Goal: Task Accomplishment & Management: Manage account settings

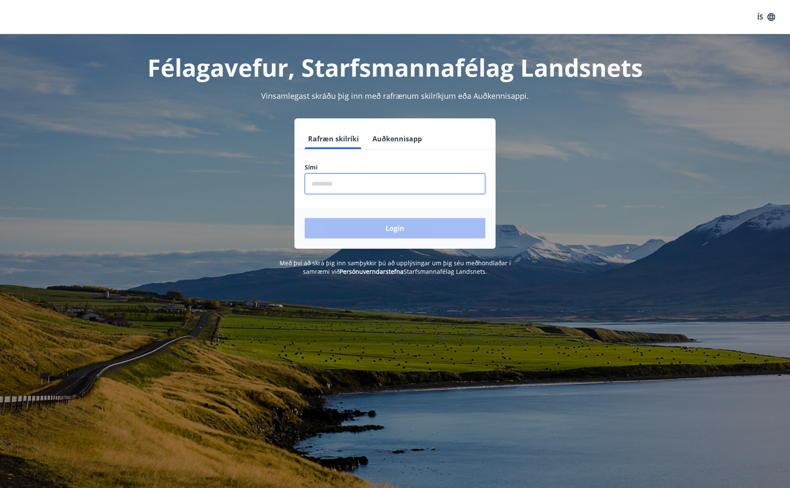
click at [412, 177] on input "phone" at bounding box center [395, 183] width 181 height 21
type input "********"
click at [394, 221] on button "Login" at bounding box center [395, 228] width 181 height 20
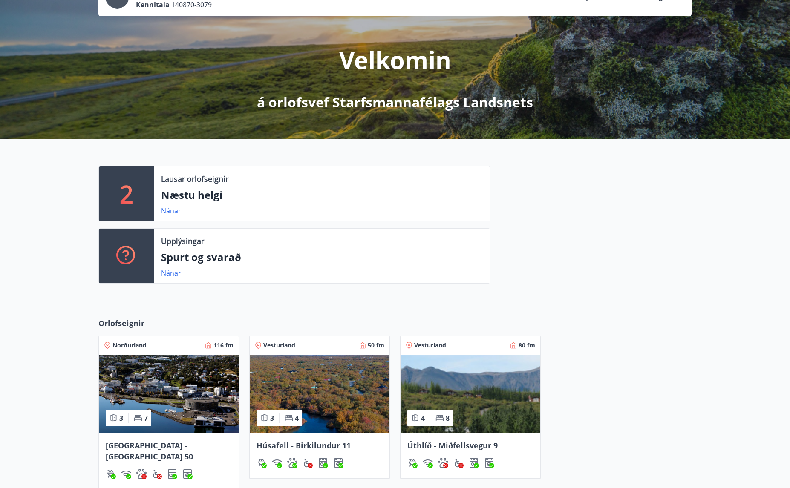
scroll to position [85, 0]
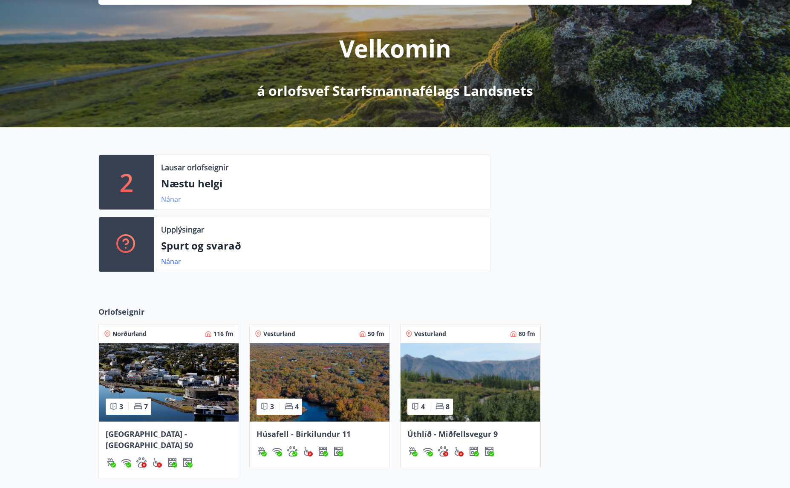
click at [176, 199] on link "Nánar" at bounding box center [171, 199] width 20 height 9
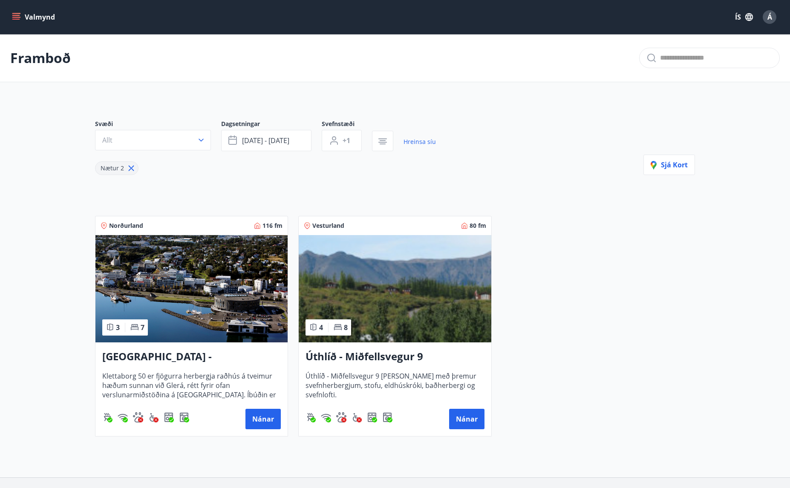
click at [23, 16] on button "Valmynd" at bounding box center [34, 16] width 48 height 15
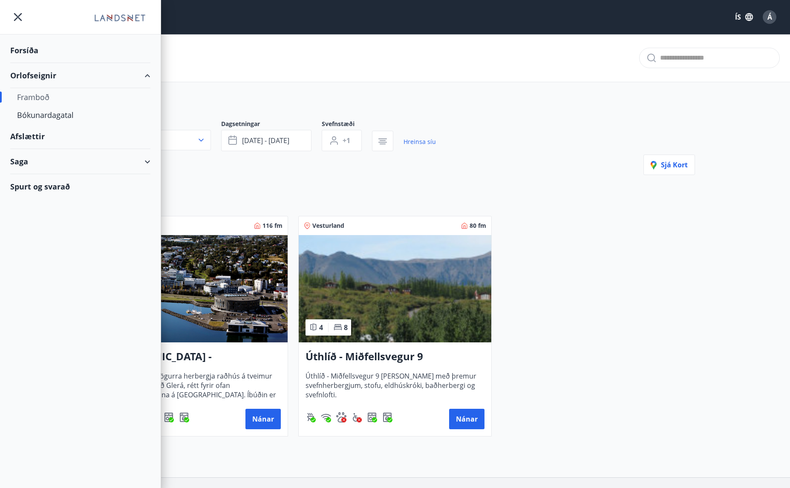
click at [43, 95] on div "Framboð" at bounding box center [80, 97] width 127 height 18
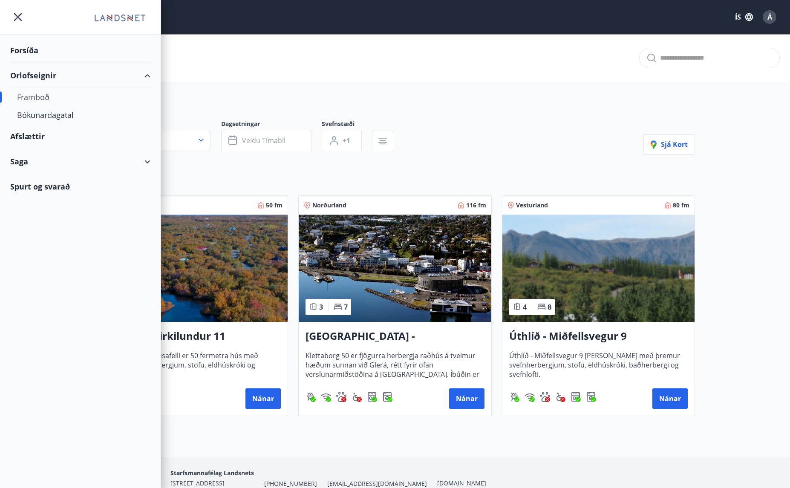
type input "*"
click at [49, 119] on div "Bókunardagatal" at bounding box center [80, 115] width 127 height 18
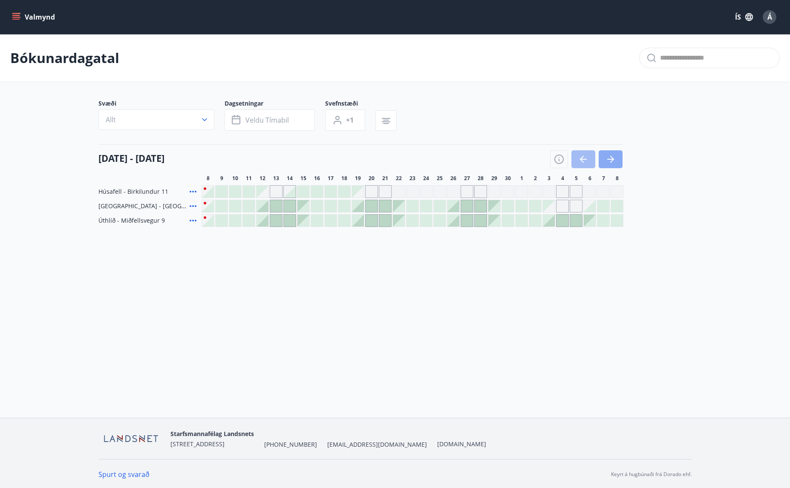
click at [607, 155] on icon "button" at bounding box center [610, 159] width 10 height 10
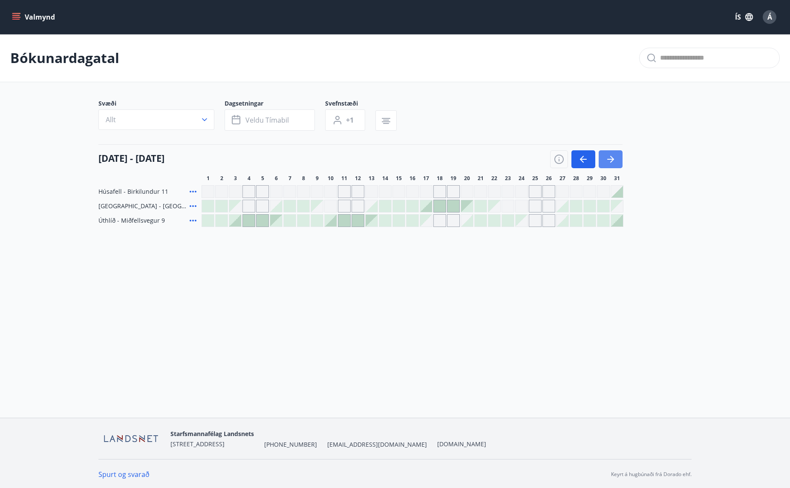
click at [607, 155] on icon "button" at bounding box center [610, 159] width 10 height 10
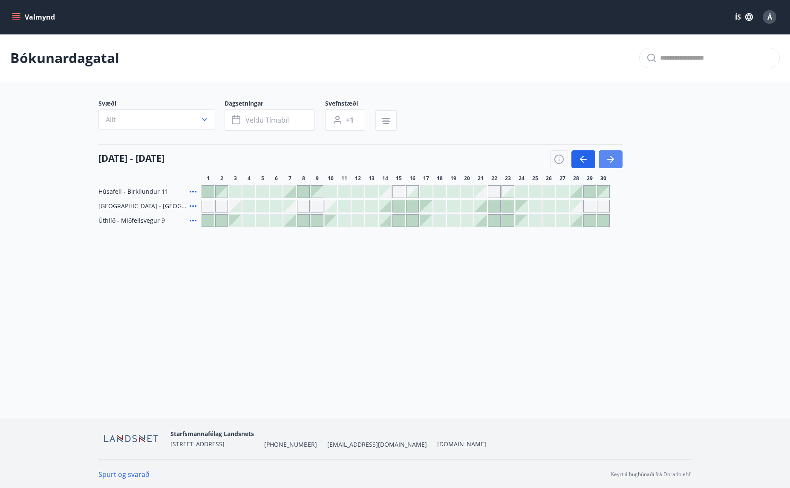
click at [607, 155] on icon "button" at bounding box center [610, 159] width 10 height 10
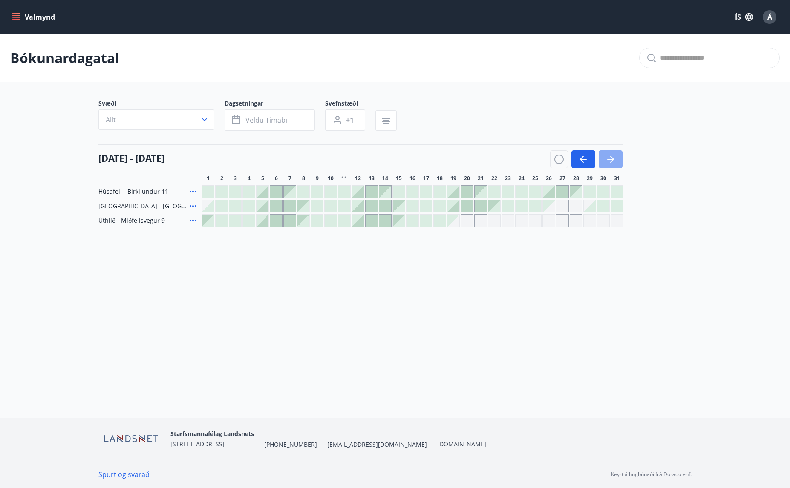
click at [607, 155] on icon "button" at bounding box center [610, 159] width 10 height 10
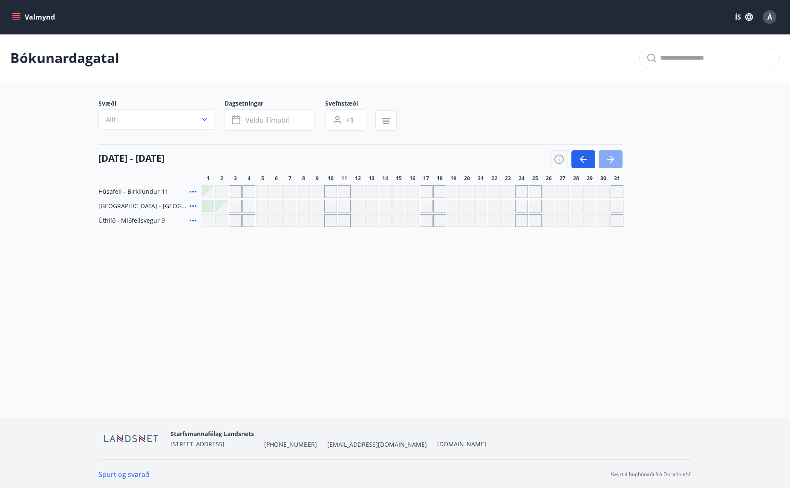
click at [607, 155] on icon "button" at bounding box center [610, 159] width 10 height 10
click at [774, 15] on div "Á" at bounding box center [770, 17] width 14 height 14
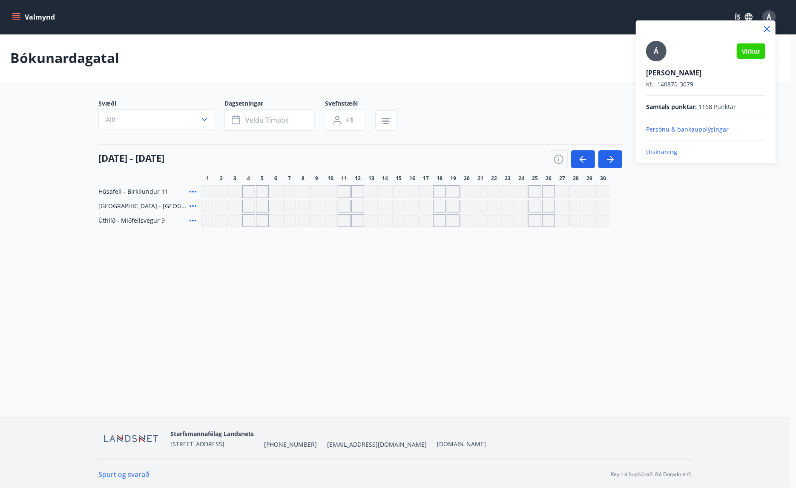
click at [663, 151] on p "Útskráning" at bounding box center [705, 152] width 119 height 9
